Goal: Check status

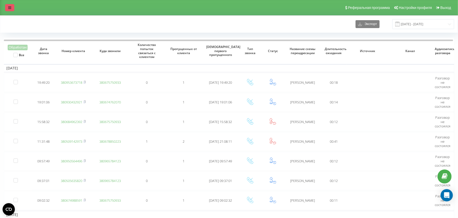
click at [6, 5] on link at bounding box center [9, 7] width 9 height 7
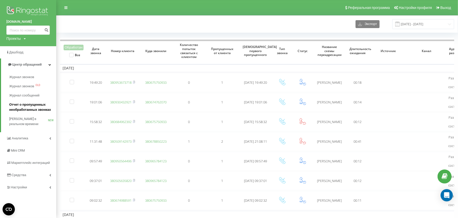
click at [21, 105] on span "Отчет о пропущенных необработанных звонках" at bounding box center [31, 107] width 44 height 10
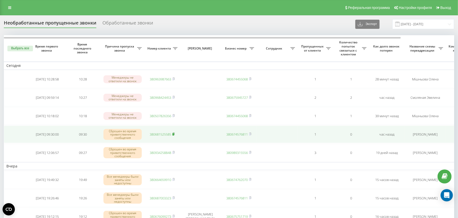
click at [173, 135] on icon at bounding box center [173, 134] width 2 height 3
